Goal: Understand process/instructions: Learn how to perform a task or action

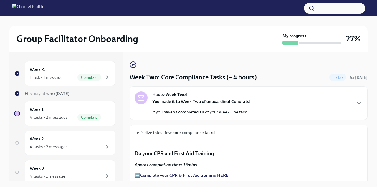
scroll to position [301, 0]
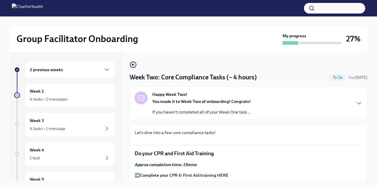
click at [224, 99] on p "You made it to Week Two of onboarding! Congrats!" at bounding box center [201, 102] width 98 height 6
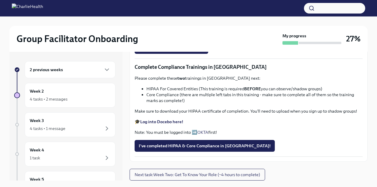
scroll to position [478, 0]
click at [195, 16] on strong "Complete your CPR & First Aid training HERE" at bounding box center [184, 13] width 88 height 5
click at [171, 51] on span "Upload Upload CPR Certificate" at bounding box center [171, 48] width 65 height 6
click at [0, 0] on input "Upload Upload CPR Certificate" at bounding box center [0, 0] width 0 height 0
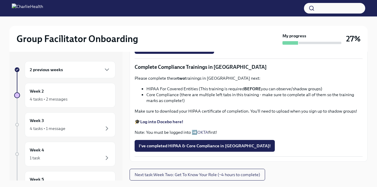
click at [170, 125] on strong "Log into Docebo here!" at bounding box center [161, 121] width 43 height 5
